Goal: Information Seeking & Learning: Learn about a topic

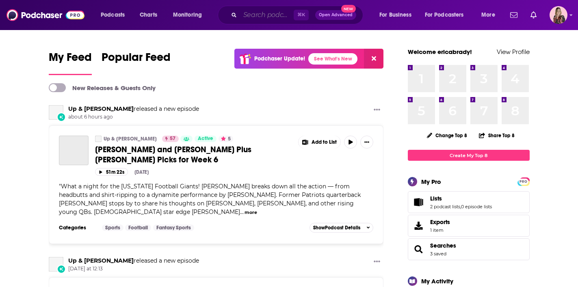
click at [249, 18] on input "Search podcasts, credits, & more..." at bounding box center [267, 15] width 54 height 13
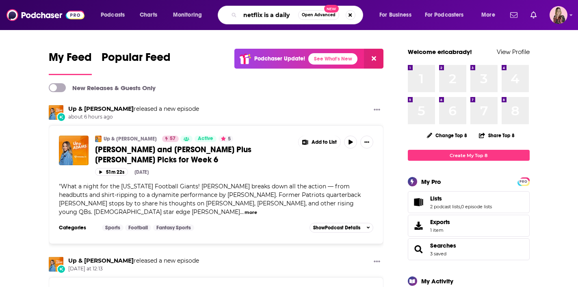
type input "netflix is a daily"
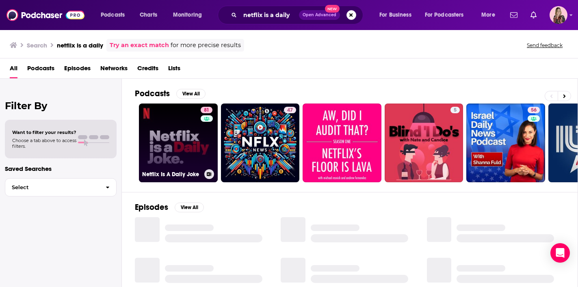
click at [169, 147] on link "81 Netflix Is A Daily Joke" at bounding box center [178, 143] width 79 height 79
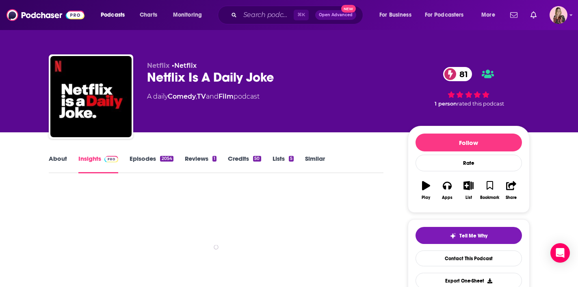
click at [53, 161] on link "About" at bounding box center [58, 164] width 18 height 19
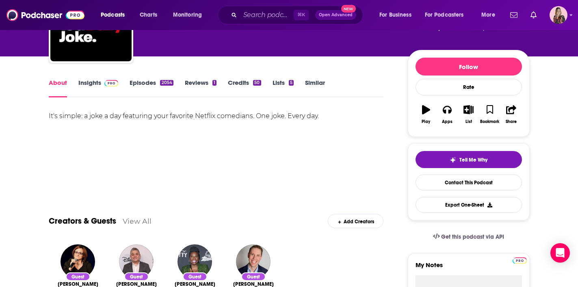
scroll to position [42, 0]
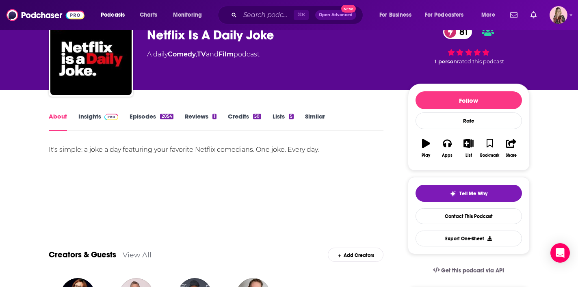
click at [83, 114] on link "Insights" at bounding box center [98, 122] width 40 height 19
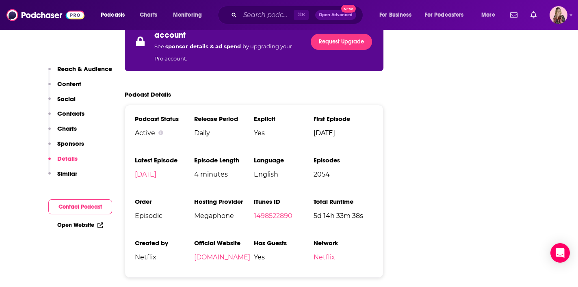
scroll to position [1493, 0]
